Goal: Information Seeking & Learning: Check status

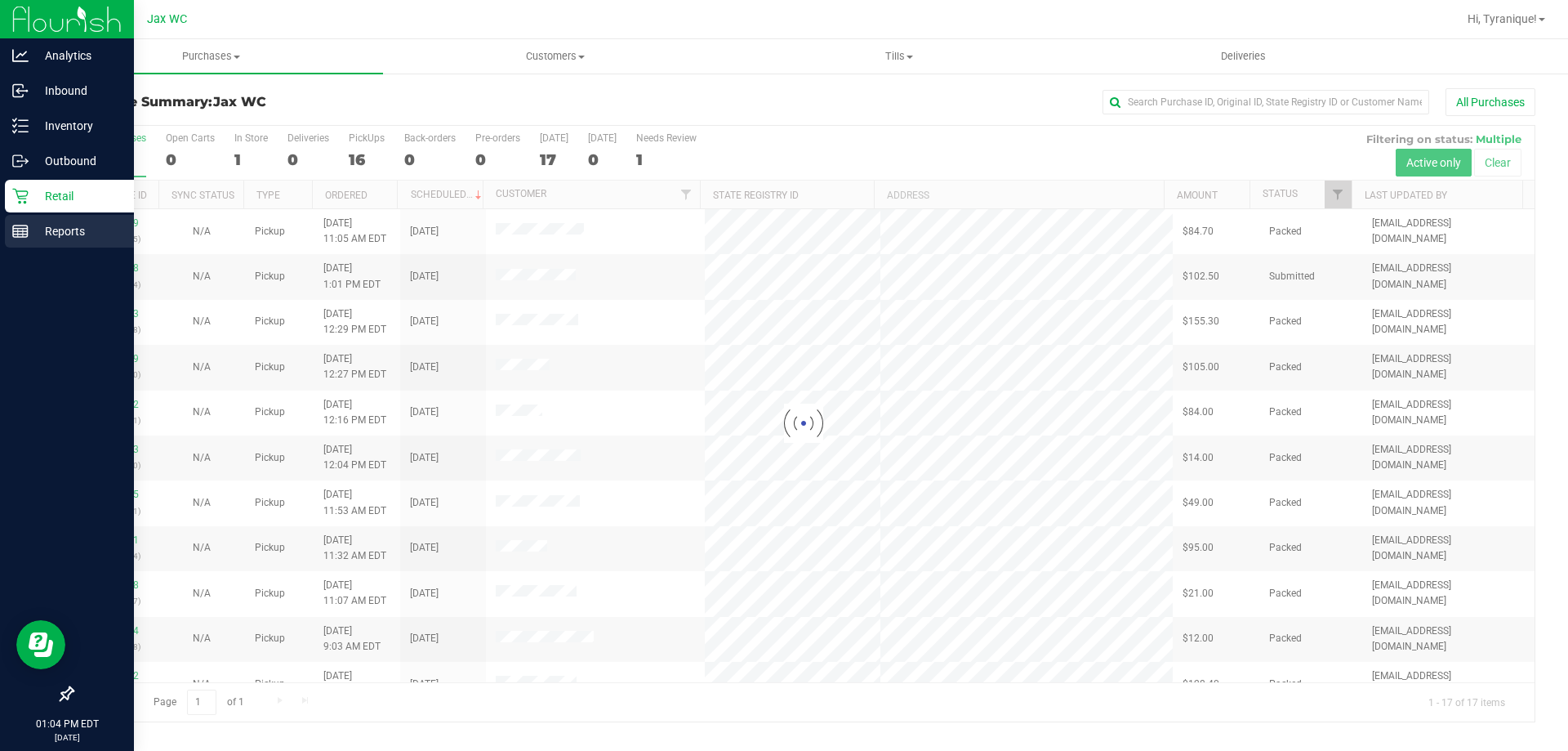
click at [46, 223] on p "Reports" at bounding box center [78, 232] width 98 height 20
click at [37, 241] on p "Reports" at bounding box center [78, 232] width 98 height 20
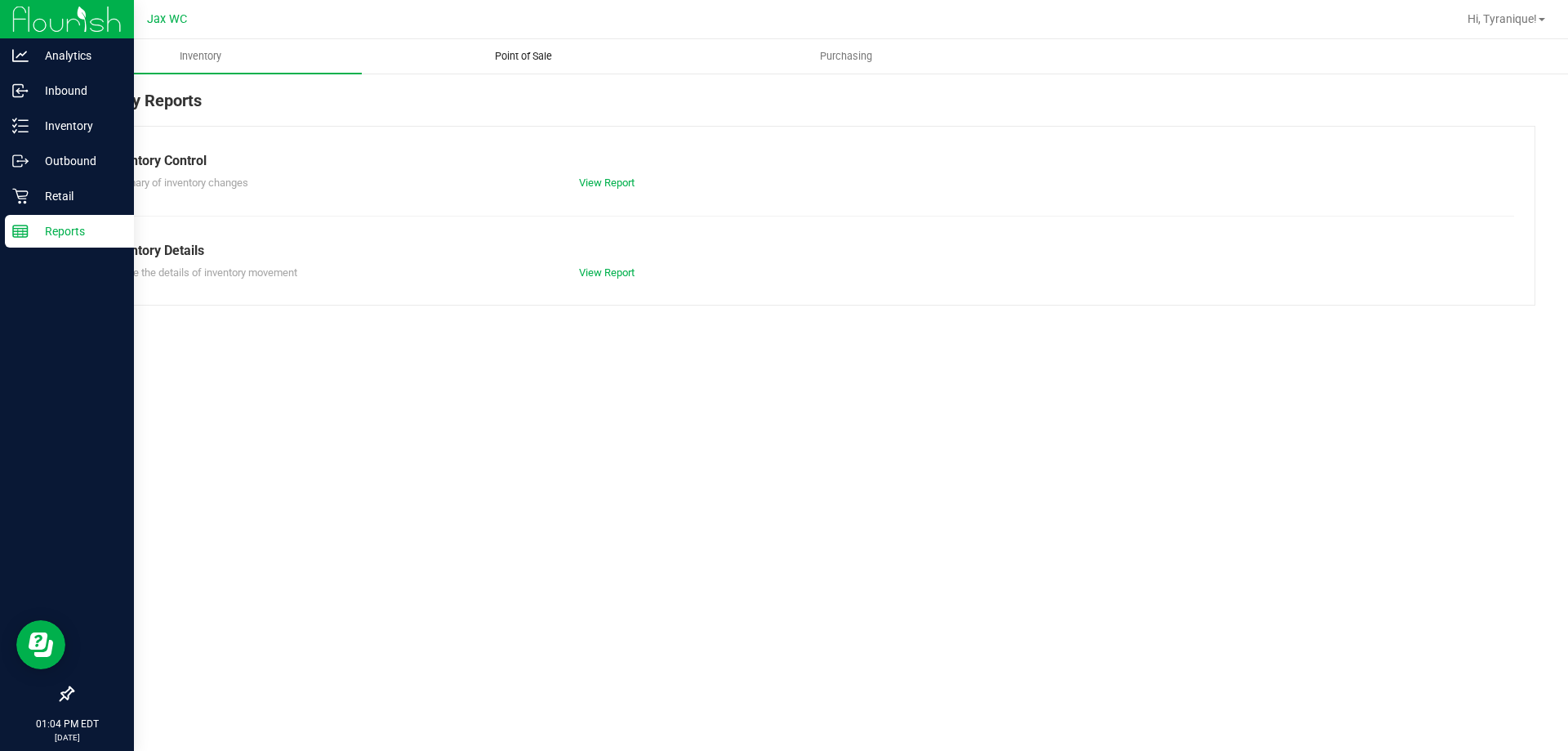
click at [488, 44] on uib-tab-heading "Point of Sale" at bounding box center [523, 56] width 321 height 33
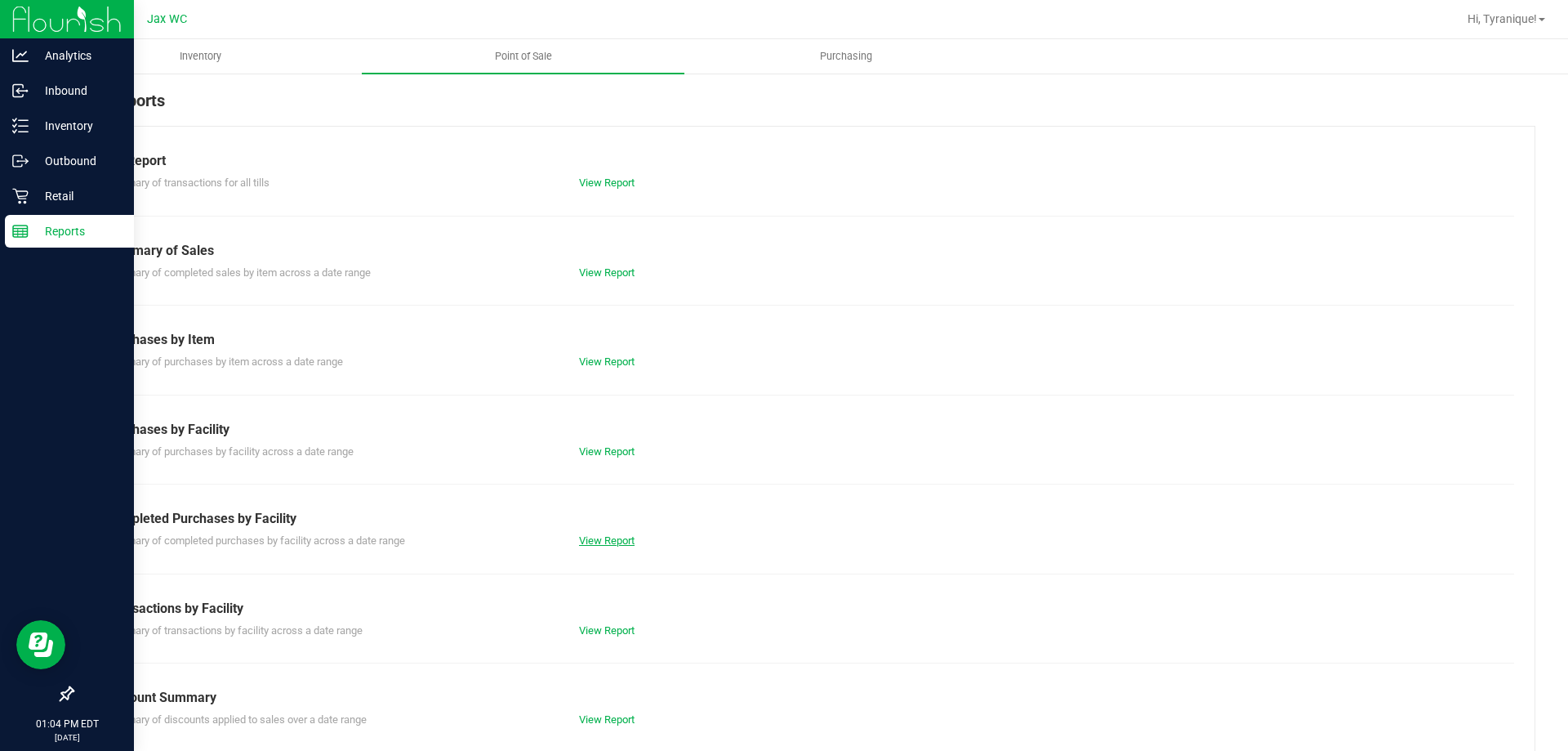
click at [612, 539] on link "View Report" at bounding box center [606, 541] width 55 height 13
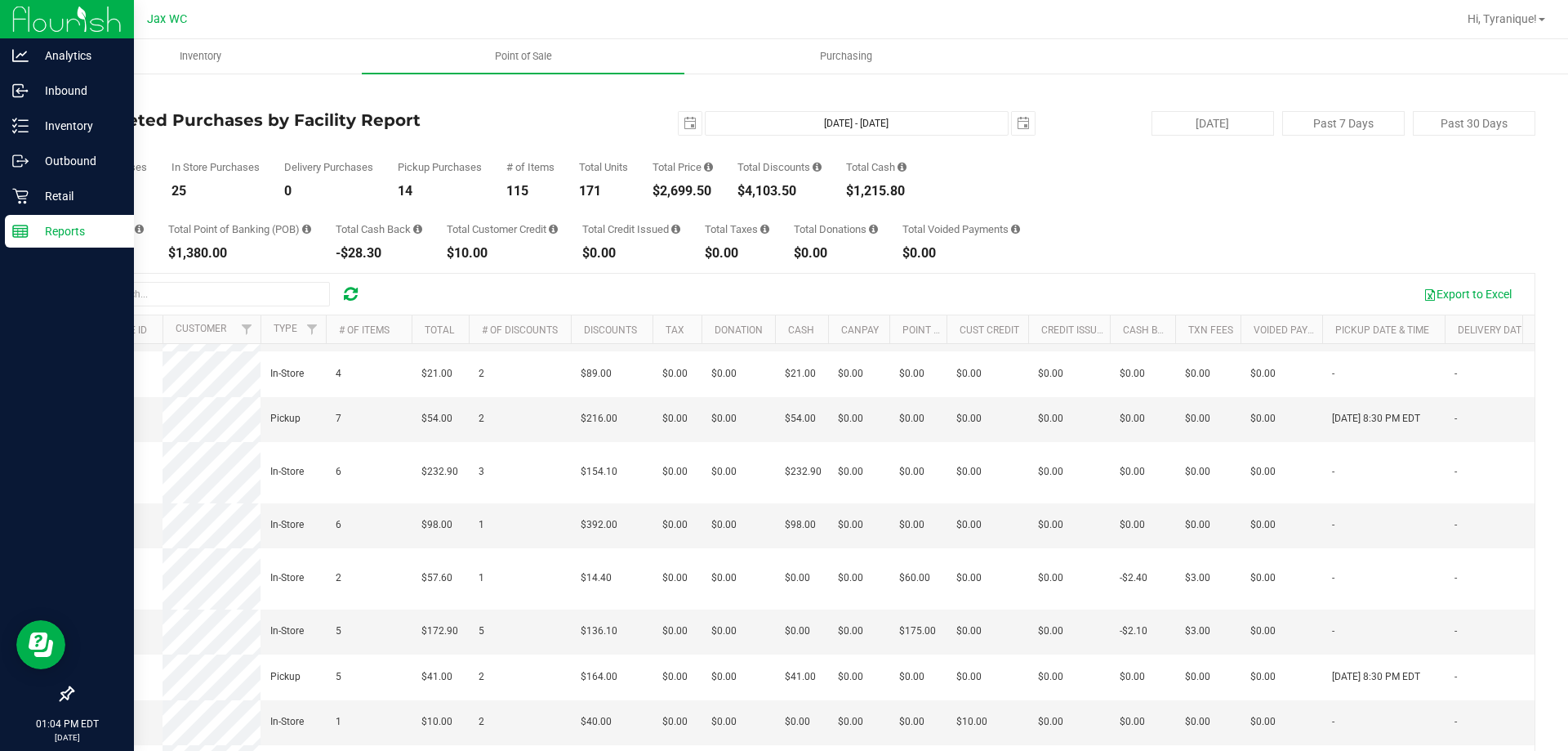
scroll to position [245, 0]
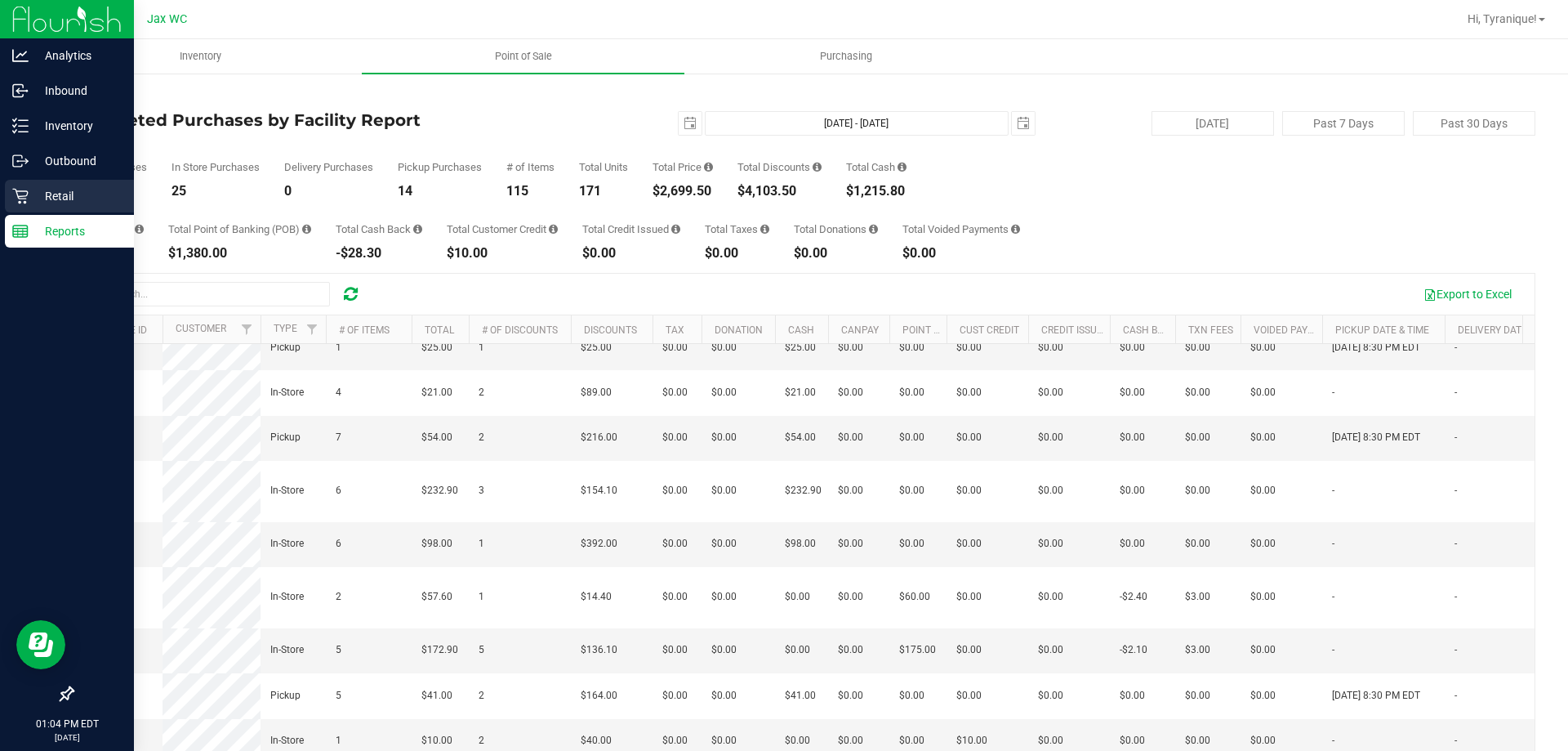
click at [88, 196] on p "Retail" at bounding box center [78, 196] width 98 height 20
